Goal: Task Accomplishment & Management: Manage account settings

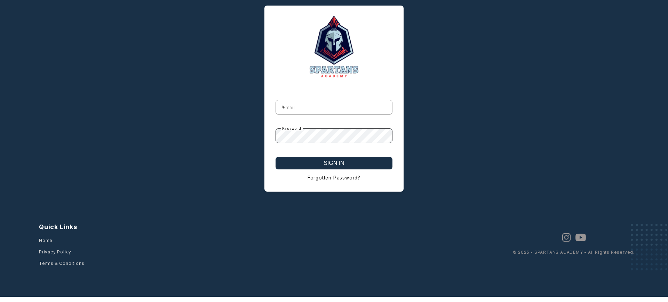
click at [334, 164] on button "SIGN IN" at bounding box center [333, 163] width 117 height 13
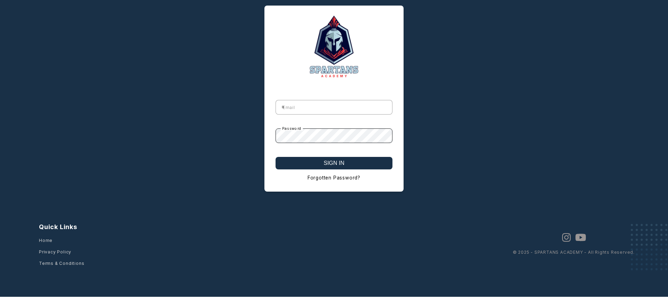
click at [334, 164] on button "SIGN IN" at bounding box center [333, 163] width 117 height 13
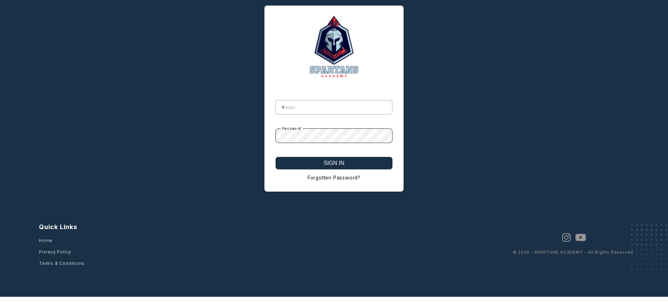
click at [334, 164] on button "SIGN IN" at bounding box center [333, 163] width 117 height 13
